Goal: Find specific page/section: Find specific page/section

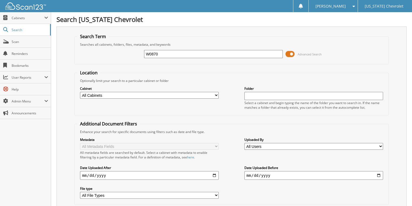
type input "W0870"
click at [175, 52] on input "W0870" at bounding box center [213, 54] width 139 height 8
click at [40, 77] on span "User Reports" at bounding box center [28, 77] width 33 height 5
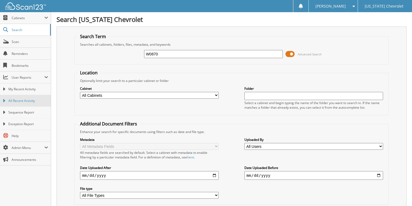
click at [40, 101] on span "All Recent Activity" at bounding box center [28, 101] width 40 height 5
